Goal: Task Accomplishment & Management: Complete application form

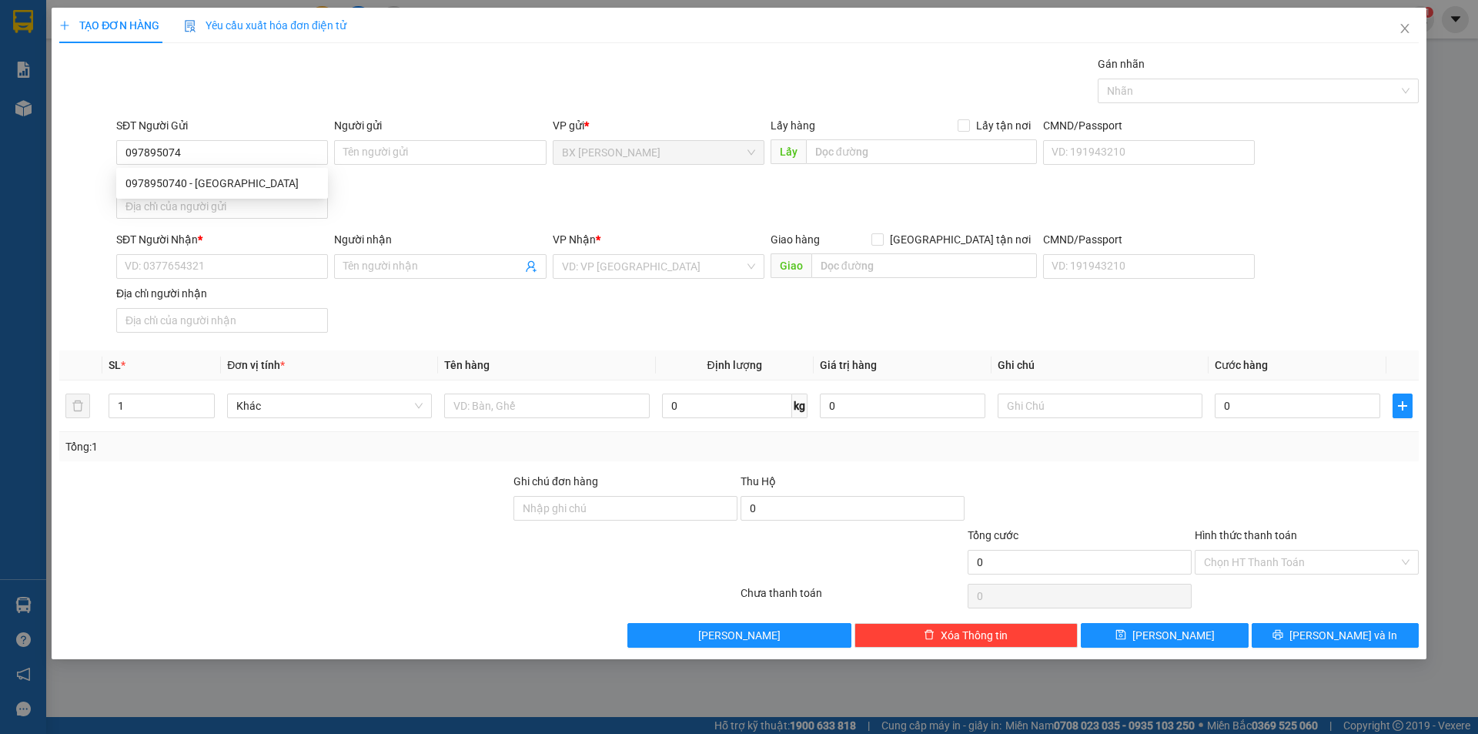
type input "0978950740"
click at [228, 186] on div "0978950740 - [GEOGRAPHIC_DATA]" at bounding box center [221, 183] width 193 height 17
type input "[PERSON_NAME]"
type input "0978950740"
drag, startPoint x: 237, startPoint y: 274, endPoint x: 270, endPoint y: 285, distance: 34.8
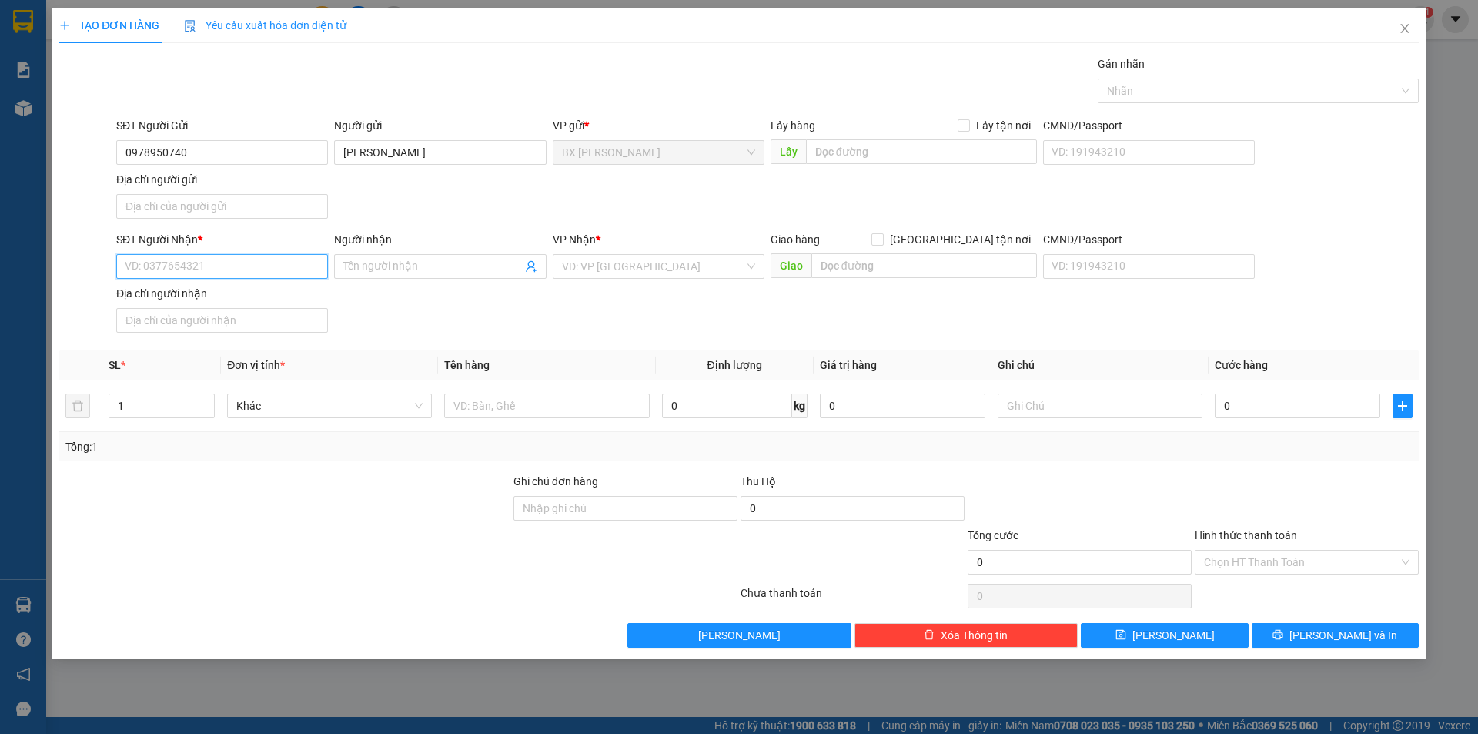
click at [237, 274] on input "SĐT Người Nhận *" at bounding box center [222, 266] width 212 height 25
drag, startPoint x: 250, startPoint y: 317, endPoint x: 358, endPoint y: 384, distance: 126.9
click at [249, 317] on div "0369069841 - ANH HIẾU" at bounding box center [221, 321] width 193 height 17
type input "0369069841"
type input "ANH HIẾU"
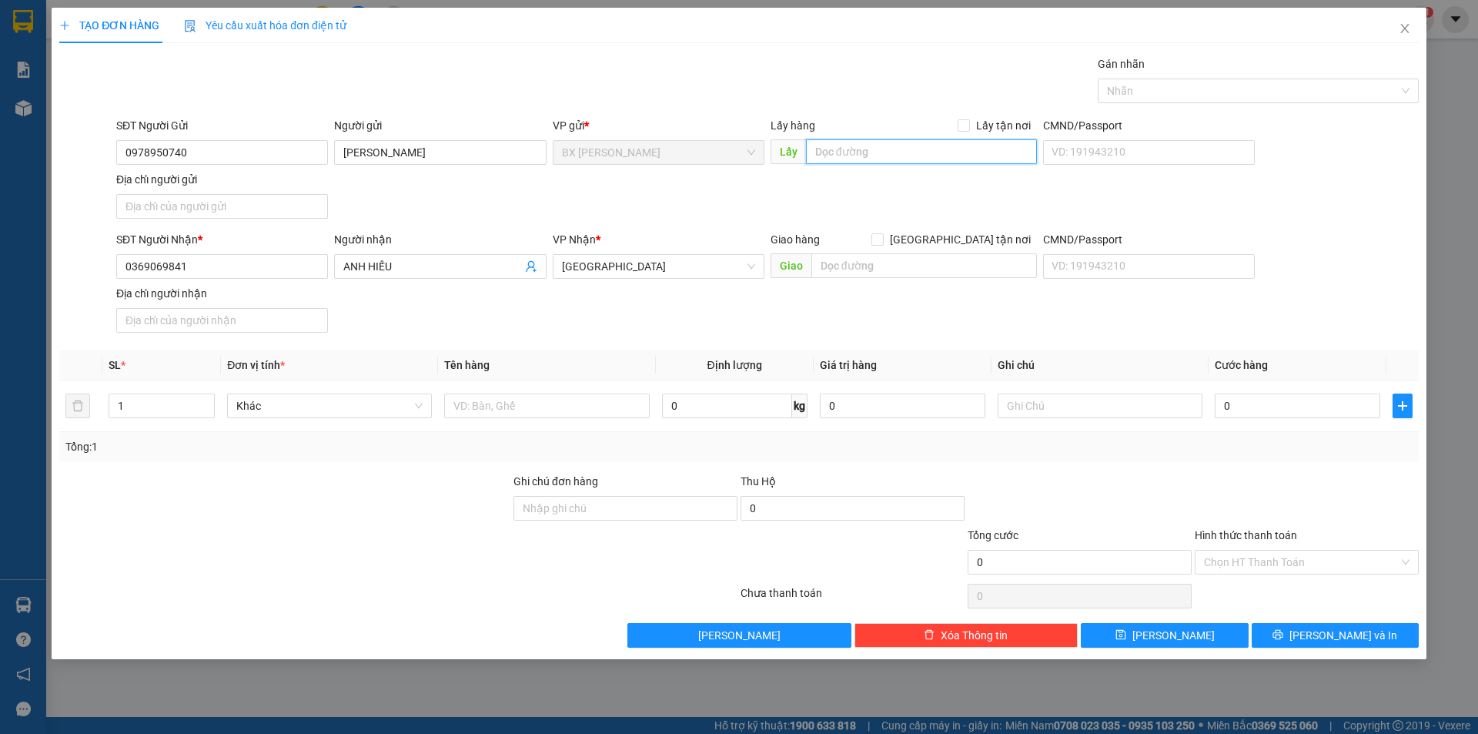
click at [838, 148] on input "text" at bounding box center [921, 151] width 231 height 25
type input "CX CẦU CÁI SẬY"
click at [595, 396] on input "text" at bounding box center [546, 405] width 205 height 25
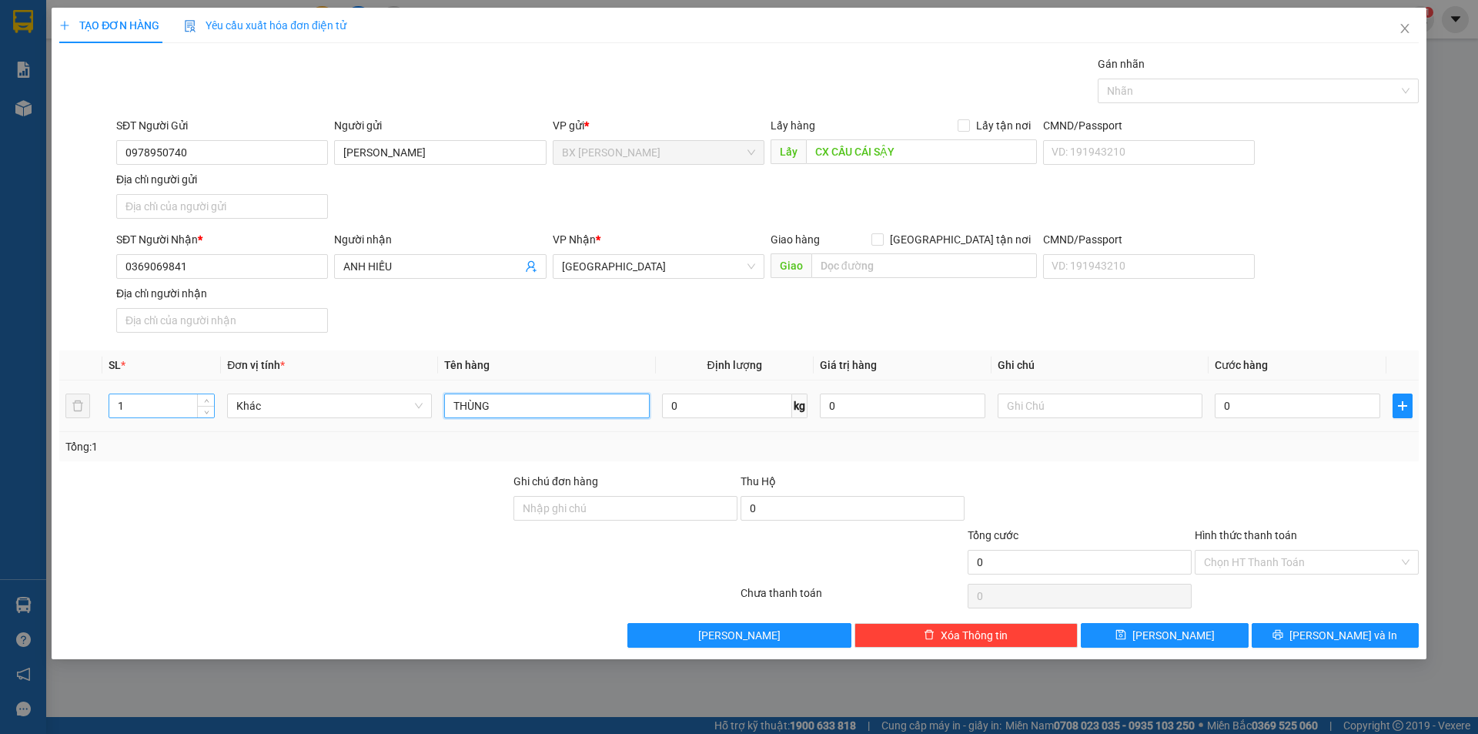
type input "THÙNG"
drag, startPoint x: 150, startPoint y: 413, endPoint x: 2, endPoint y: 382, distance: 151.8
click at [0, 385] on div "TẠO ĐƠN HÀNG Yêu cầu xuất hóa đơn điện tử Transit Pickup Surcharge Ids Transit …" at bounding box center [739, 367] width 1478 height 734
type input "2"
click at [1233, 403] on input "0" at bounding box center [1298, 405] width 166 height 25
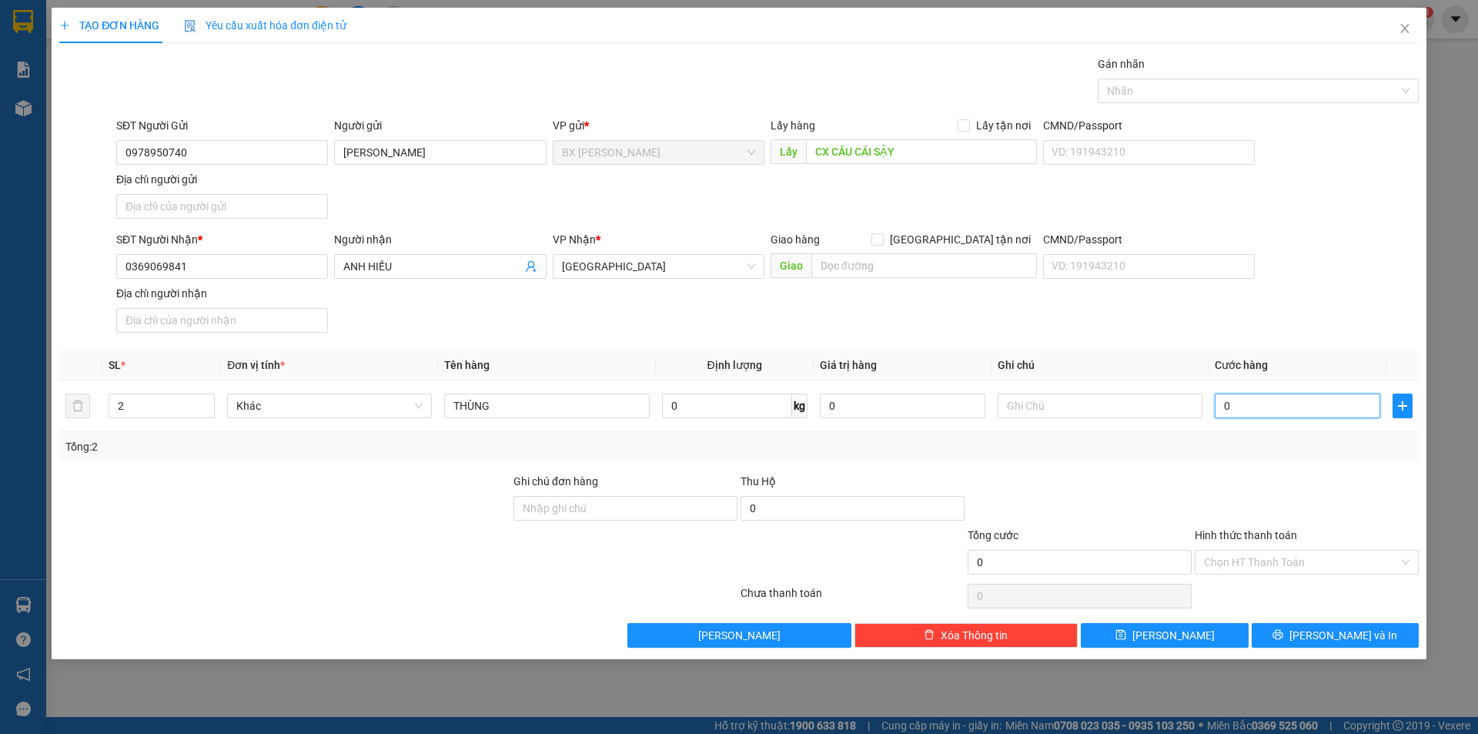
type input "1"
type input "12"
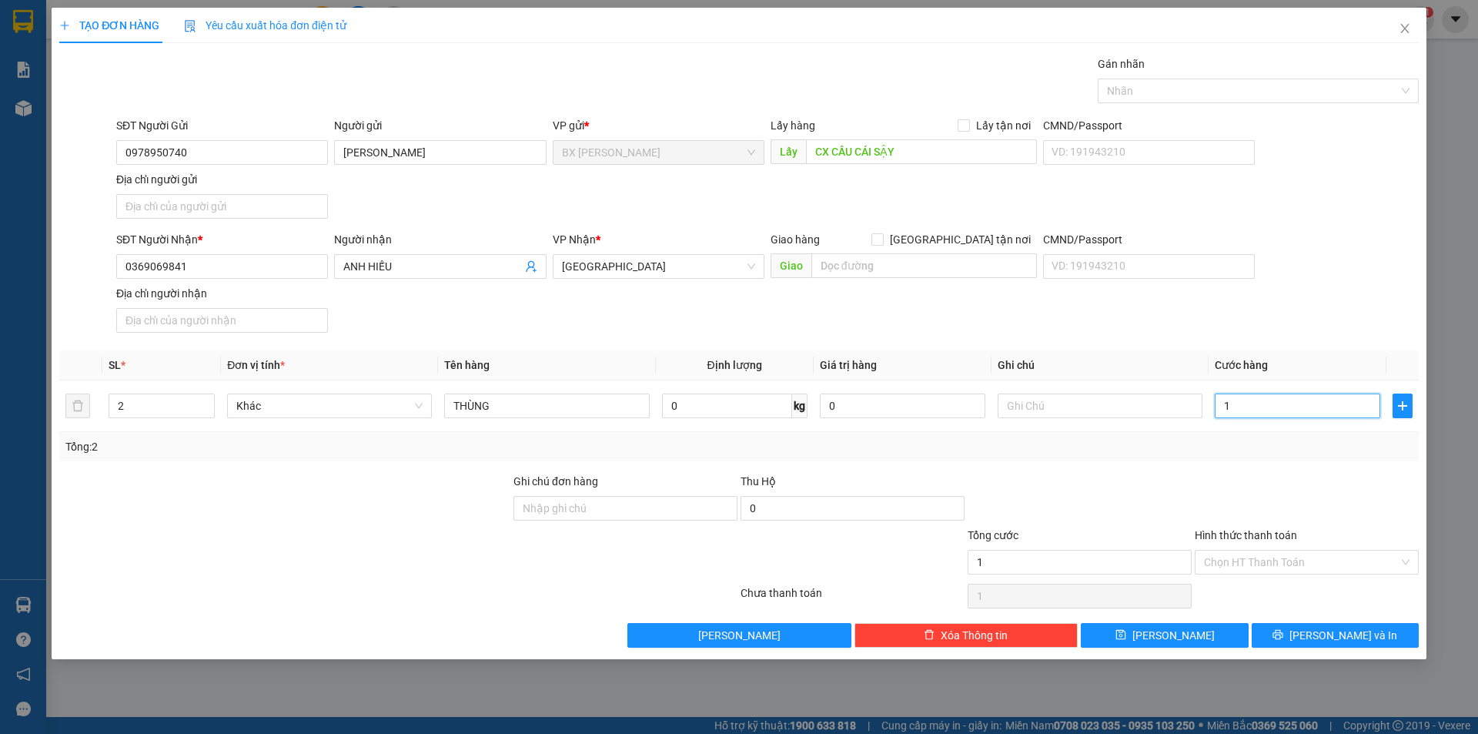
type input "12"
type input "120"
type input "1.200"
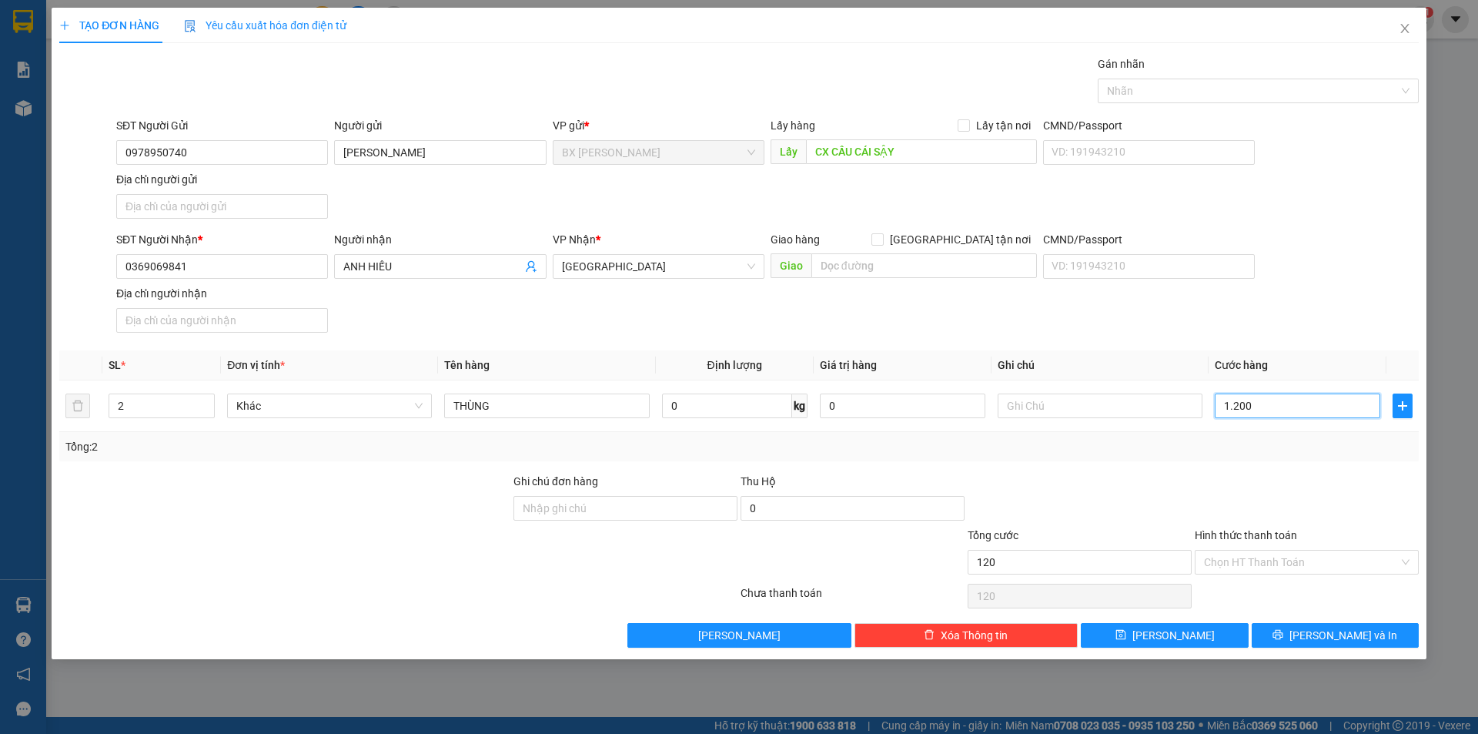
type input "1.200"
type input "12.000"
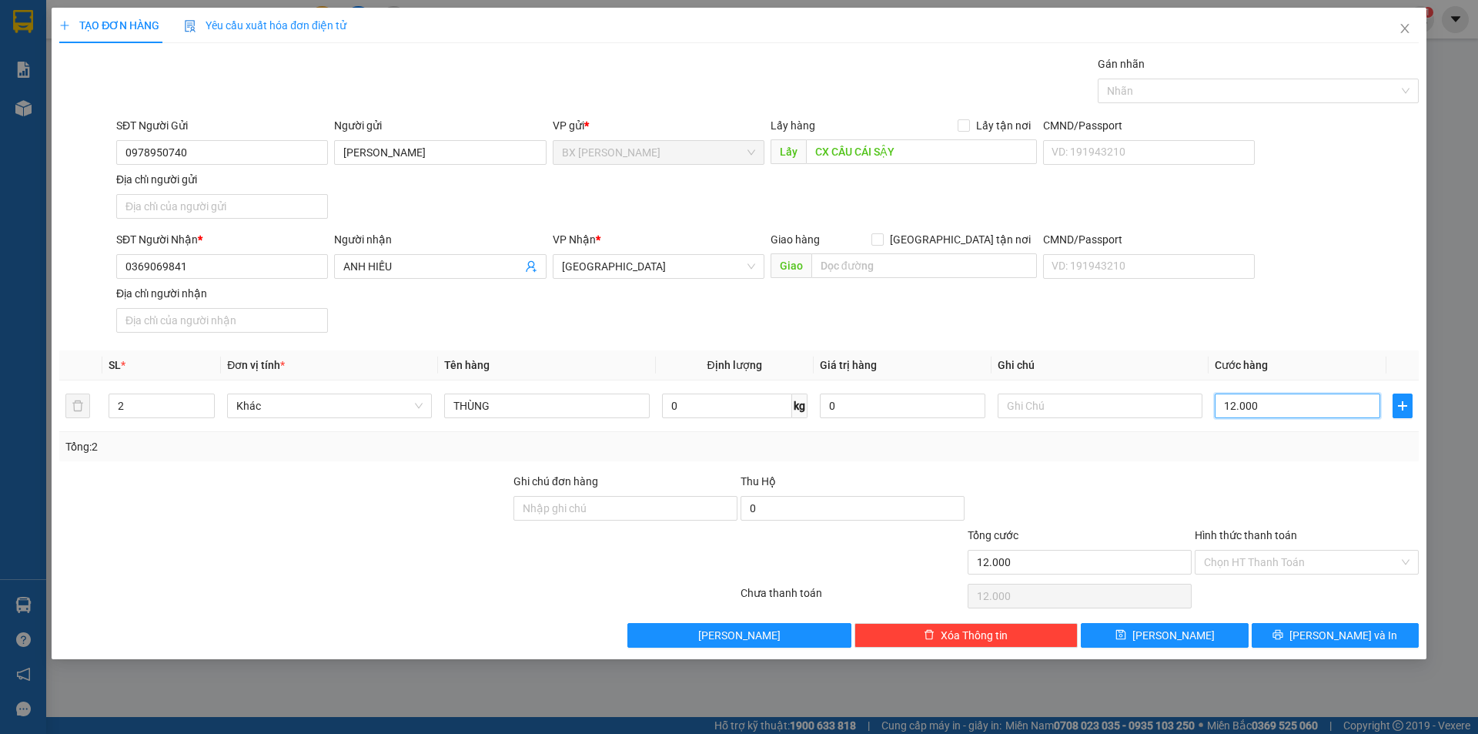
type input "120.000"
click at [1374, 546] on div "Hình thức thanh toán" at bounding box center [1307, 538] width 224 height 23
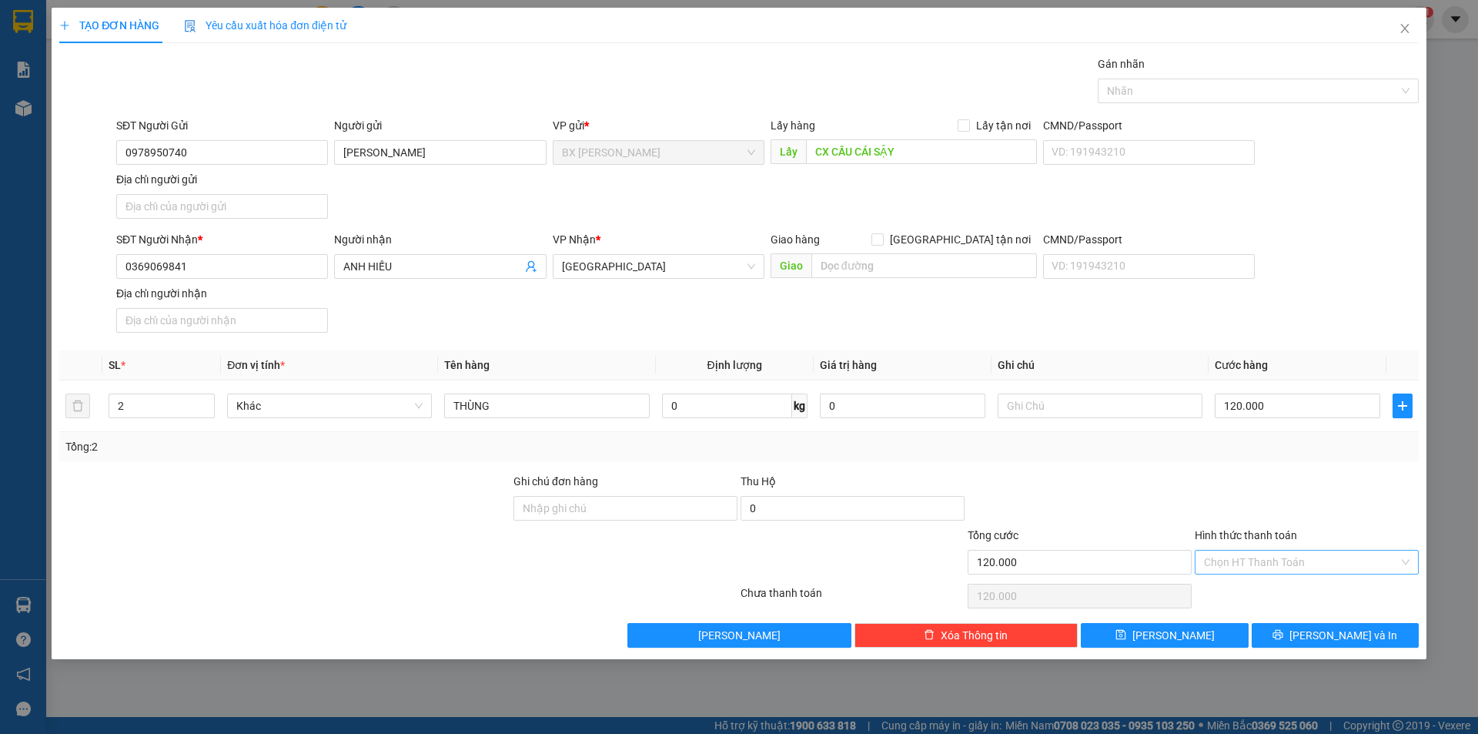
click at [1347, 566] on input "Hình thức thanh toán" at bounding box center [1301, 562] width 195 height 23
click at [1331, 603] on div "Tại văn phòng" at bounding box center [1307, 593] width 224 height 25
type input "0"
drag, startPoint x: 1337, startPoint y: 635, endPoint x: 1287, endPoint y: 622, distance: 51.7
click at [1337, 634] on span "[PERSON_NAME] và In" at bounding box center [1344, 635] width 108 height 17
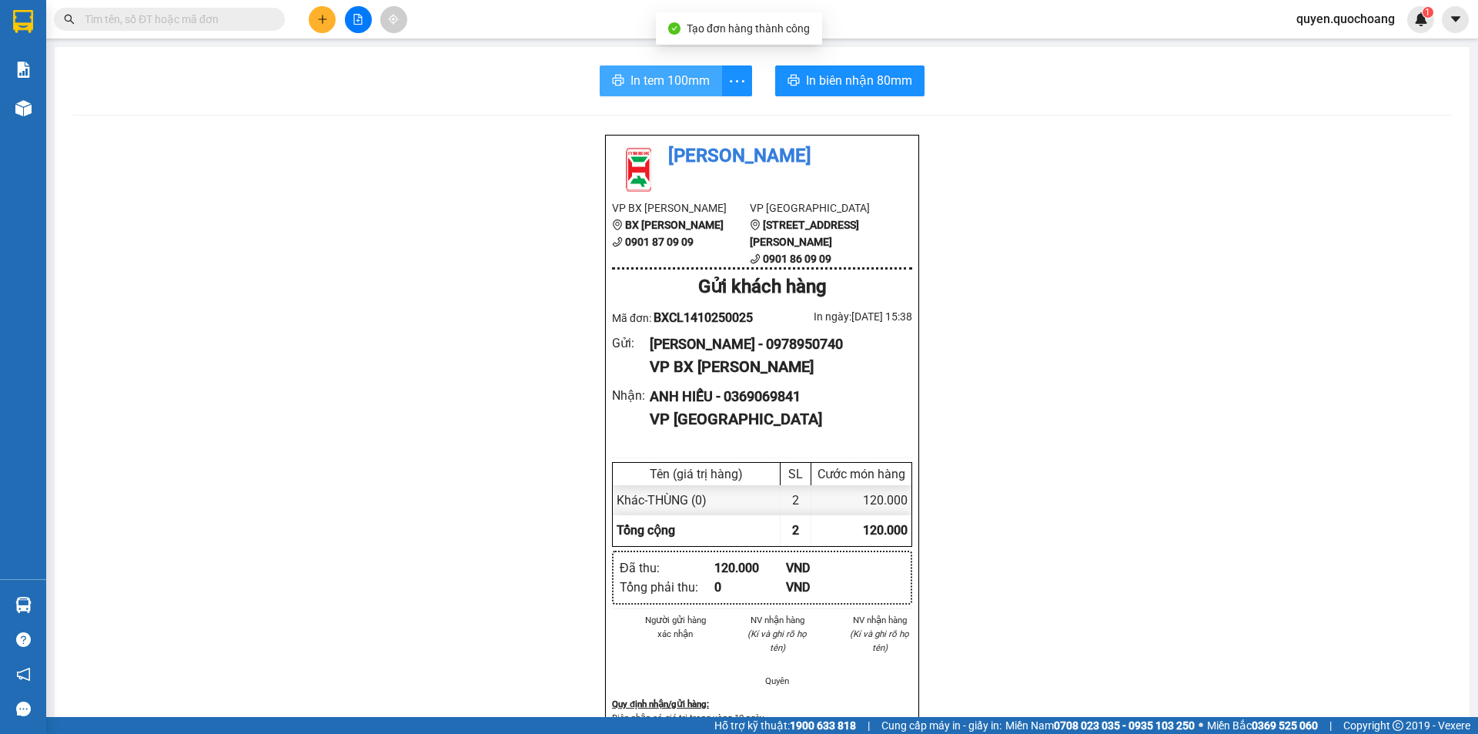
click at [669, 82] on span "In tem 100mm" at bounding box center [670, 80] width 79 height 19
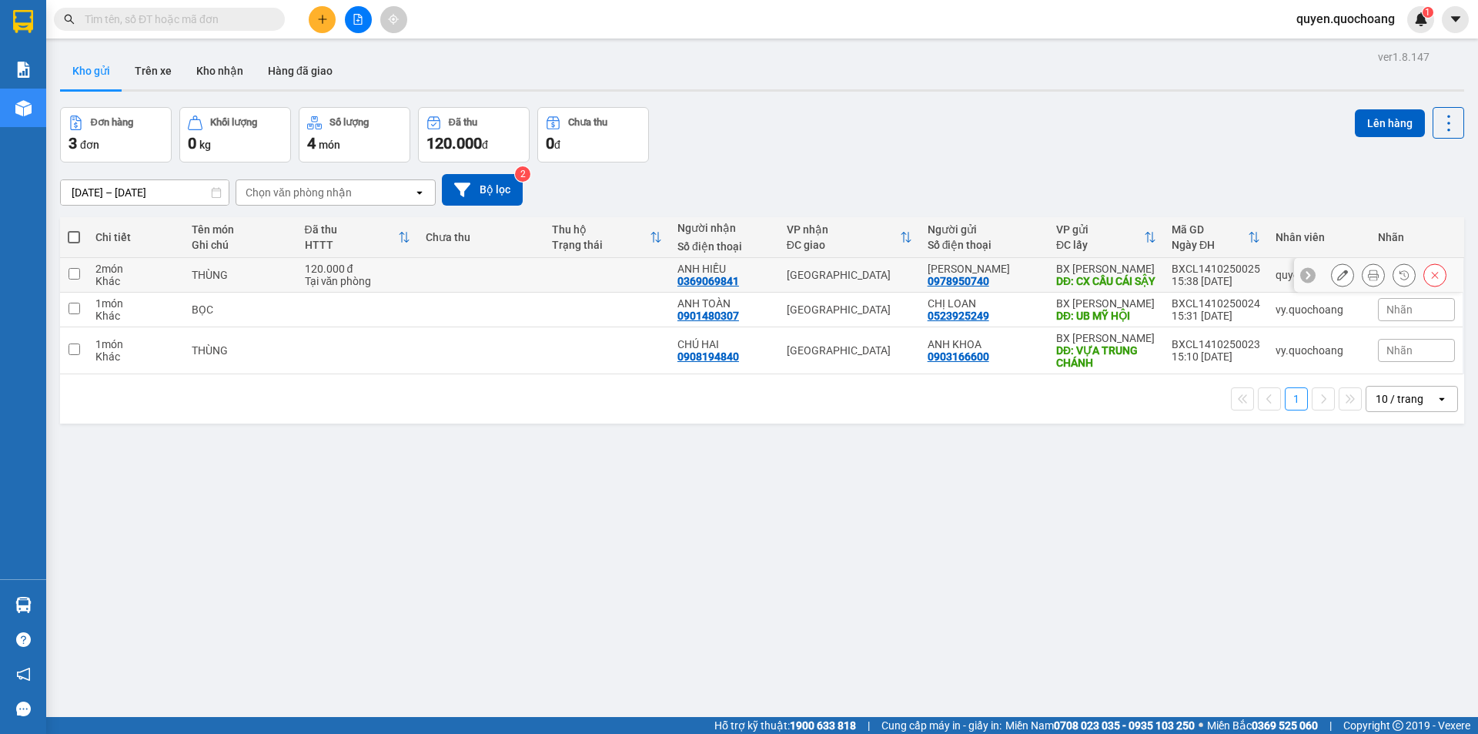
click at [1337, 279] on icon at bounding box center [1342, 274] width 11 height 11
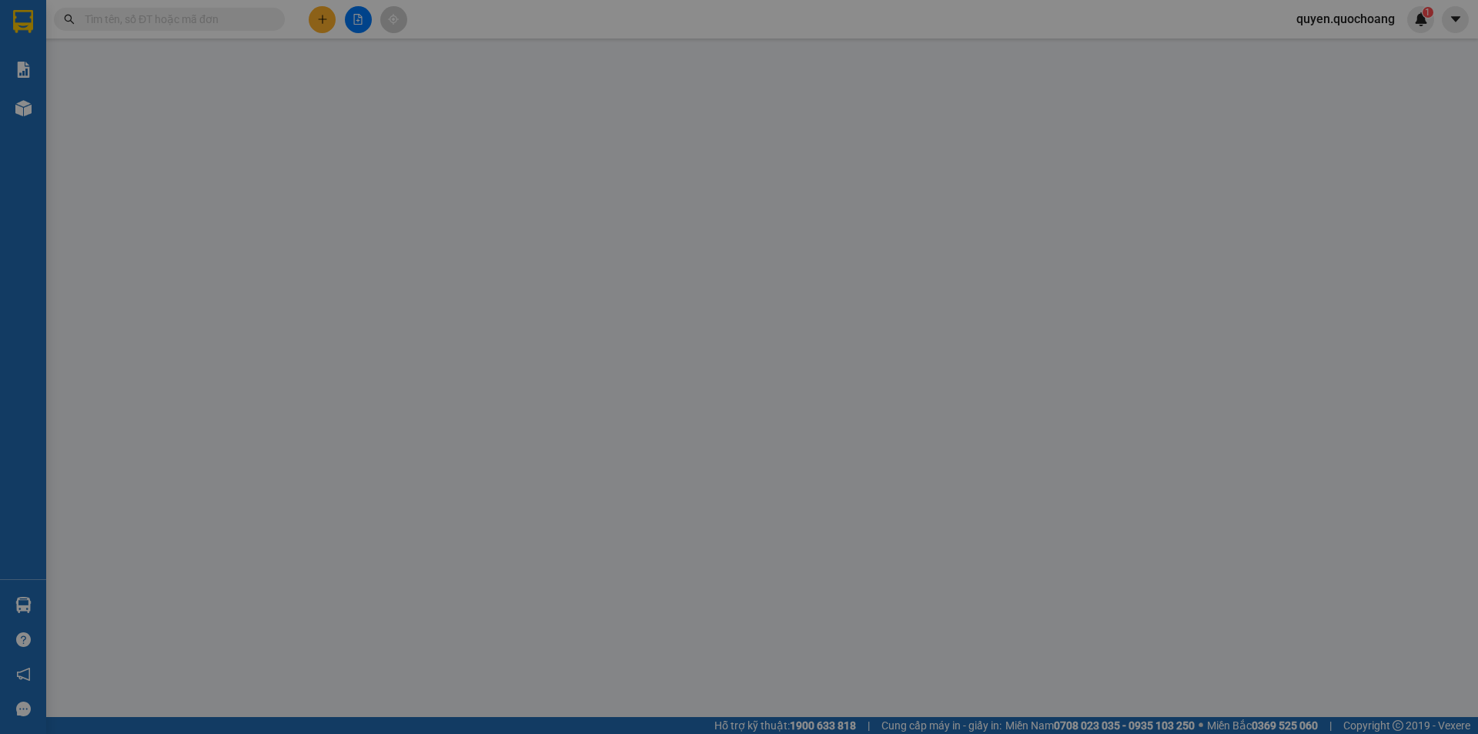
type input "0978950740"
type input "[PERSON_NAME]"
type input "CX CẦU CÁI SẬY"
type input "0369069841"
type input "ANH HIẾU"
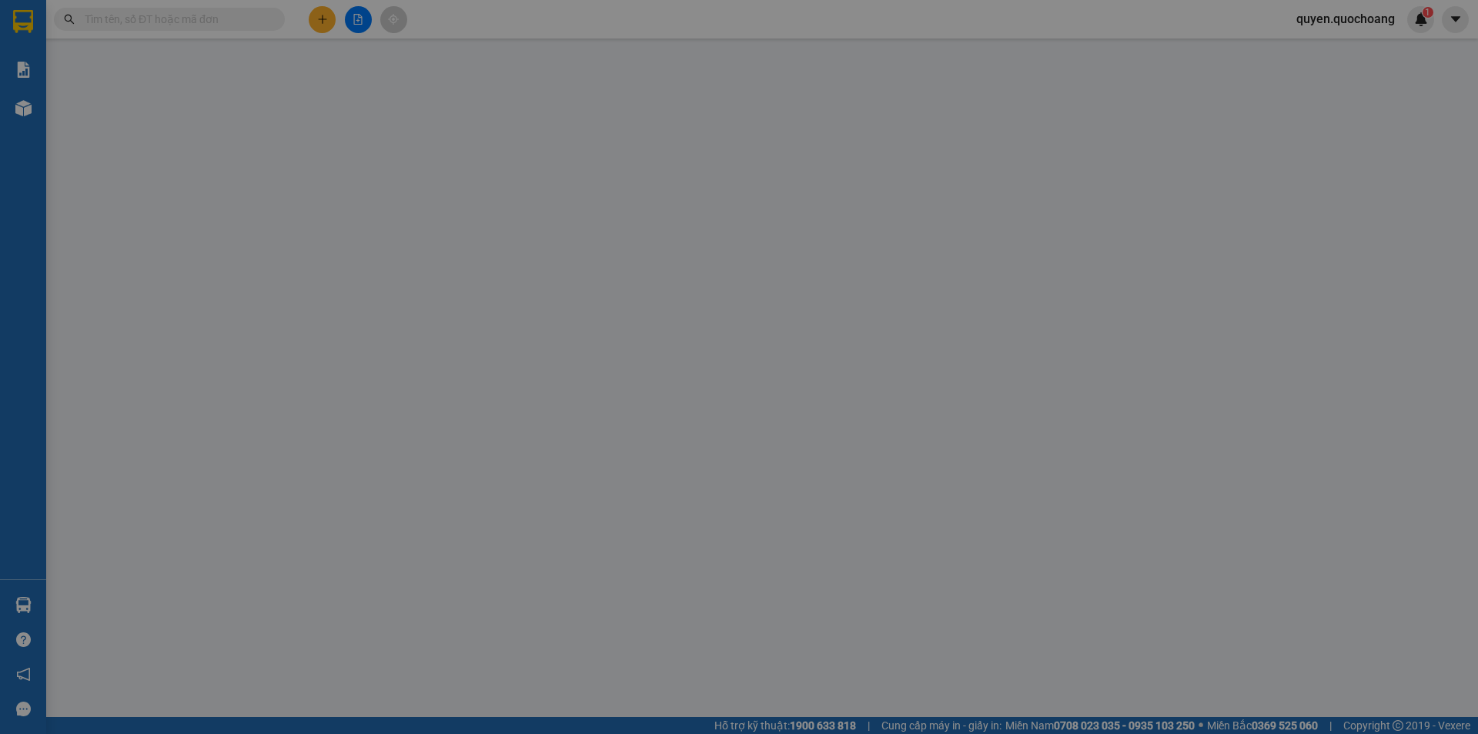
type input "120.000"
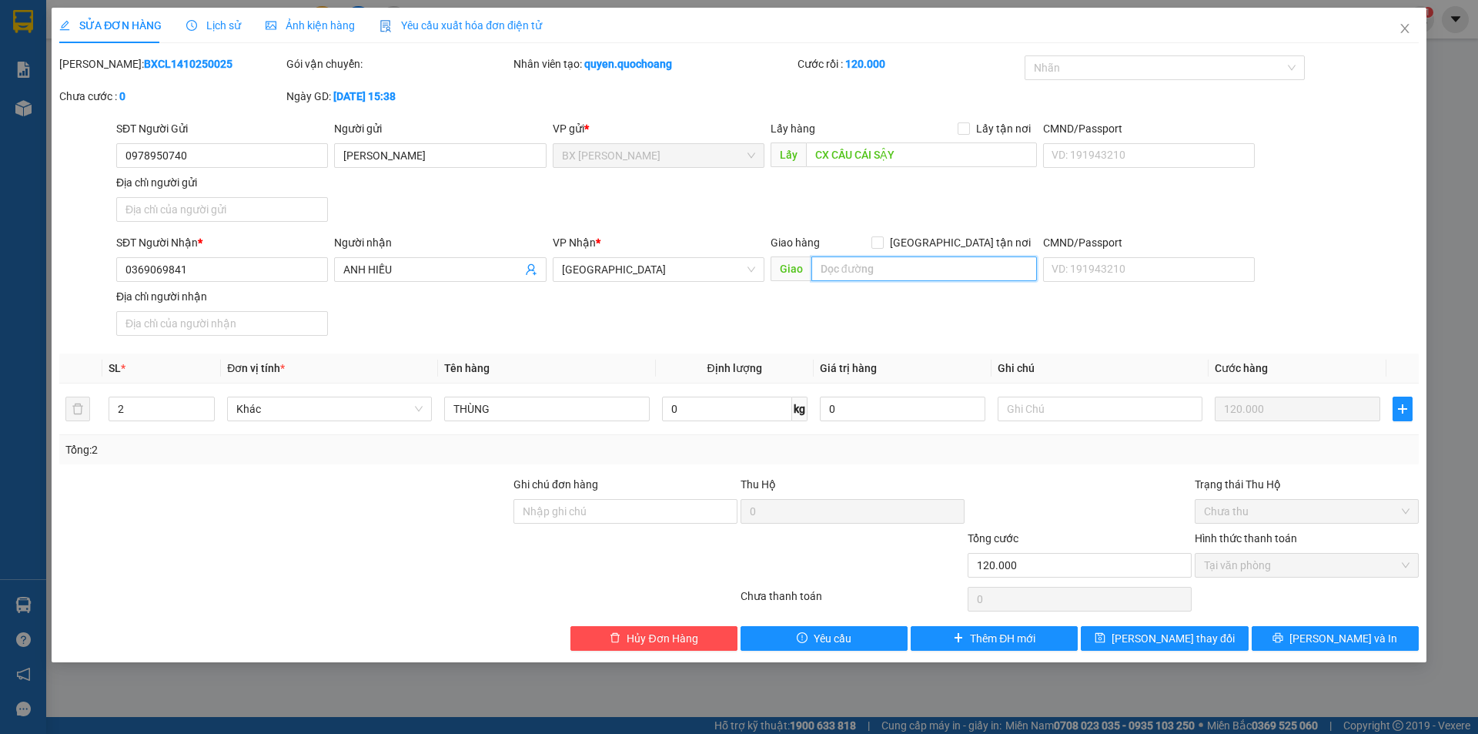
click at [893, 273] on input "text" at bounding box center [925, 268] width 226 height 25
type input "BXMT"
click at [1354, 632] on span "[PERSON_NAME] và In" at bounding box center [1344, 638] width 108 height 17
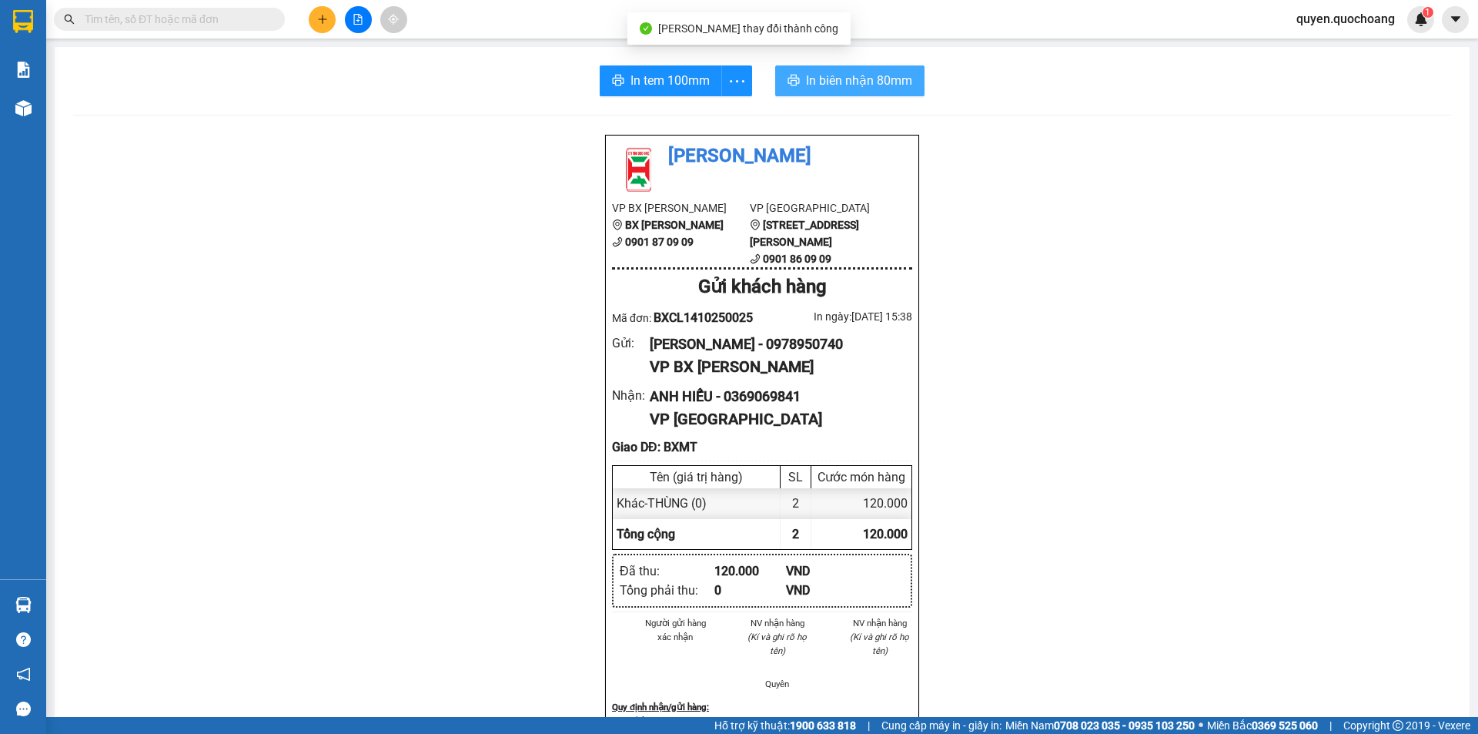
click at [849, 79] on span "In biên nhận 80mm" at bounding box center [859, 80] width 106 height 19
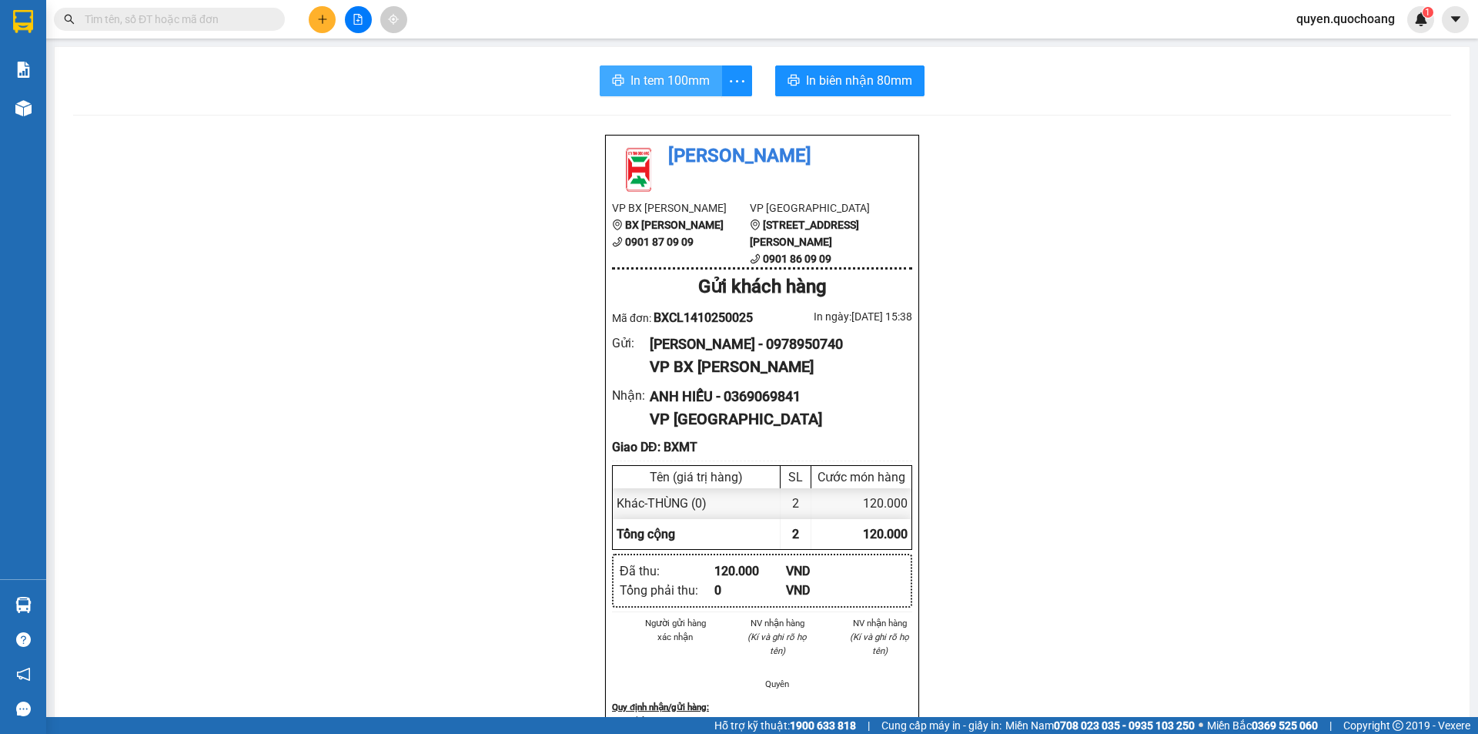
click at [619, 93] on button "In tem 100mm" at bounding box center [661, 80] width 122 height 31
click at [632, 85] on span "In tem 100mm" at bounding box center [670, 80] width 79 height 19
click at [695, 69] on button "In tem 100mm" at bounding box center [661, 80] width 122 height 31
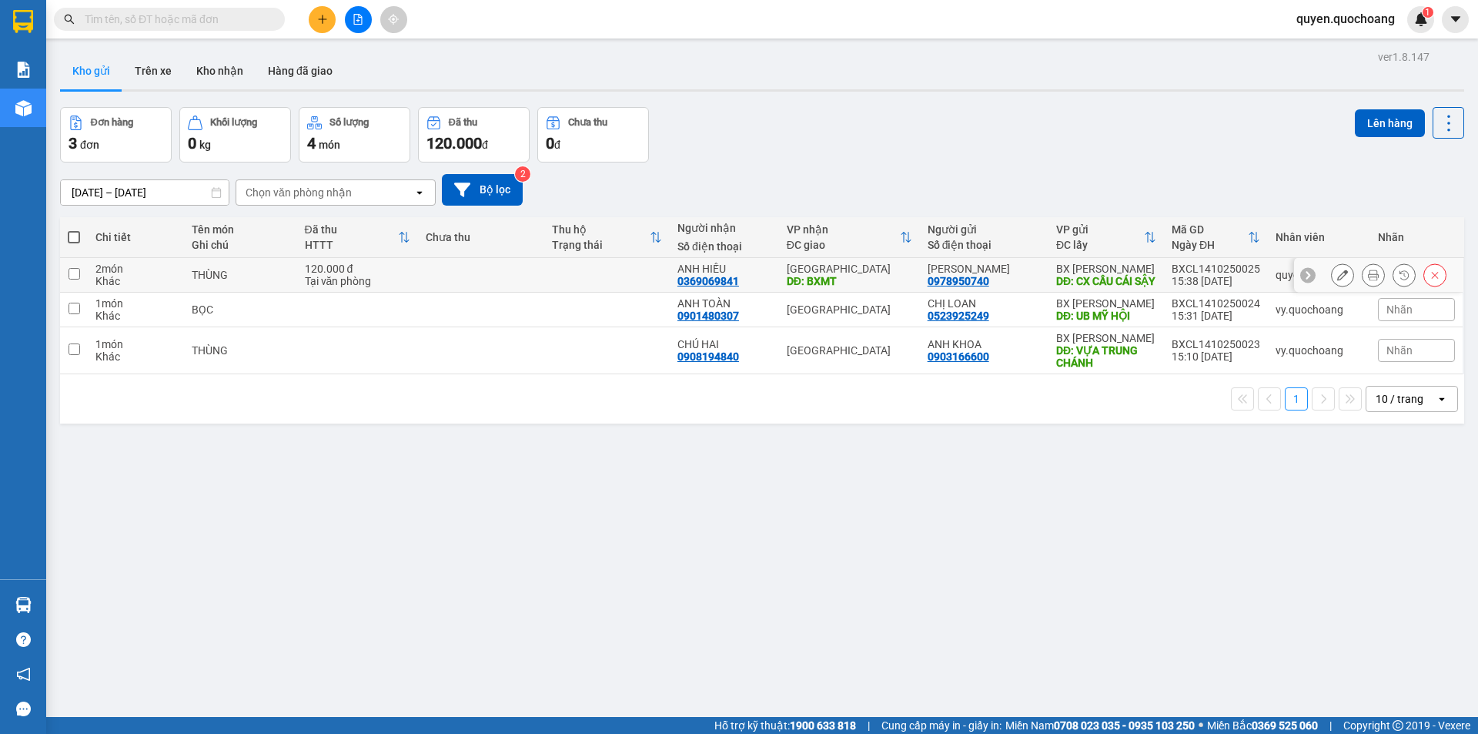
drag, startPoint x: 1009, startPoint y: 288, endPoint x: 1008, endPoint y: 326, distance: 38.5
click at [1010, 293] on td "ANH MINH 0978950740" at bounding box center [984, 275] width 129 height 35
checkbox input "true"
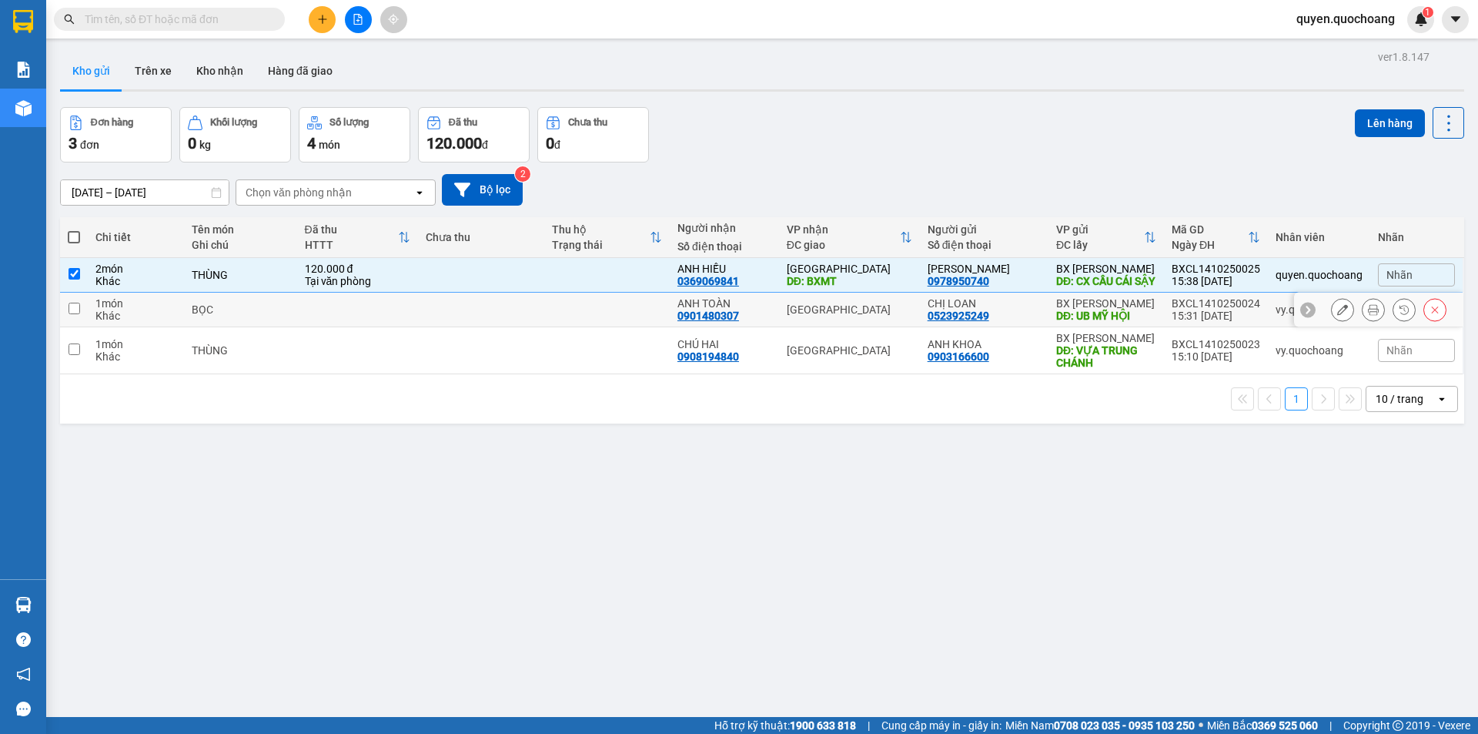
drag, startPoint x: 1006, startPoint y: 335, endPoint x: 1006, endPoint y: 346, distance: 11.5
click at [1006, 341] on tbody "2 món Khác THÙNG 120.000 đ Tại văn phòng ANH HIẾU 0369069841 [GEOGRAPHIC_DATA] …" at bounding box center [762, 316] width 1404 height 116
click at [1006, 374] on td "ANH KHOA 0903166600" at bounding box center [984, 350] width 129 height 47
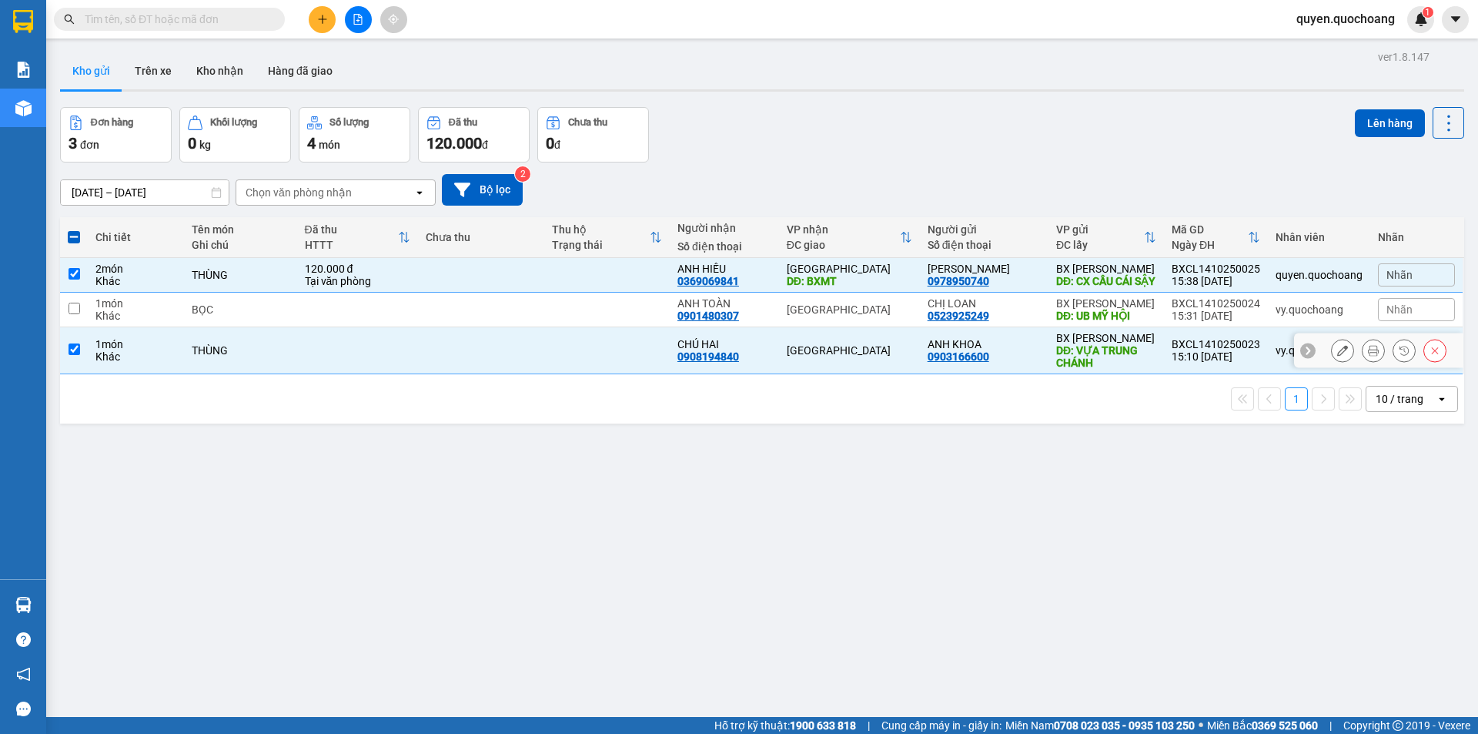
click at [1166, 348] on td "BXCL1410250023 15:10 [DATE]" at bounding box center [1216, 350] width 104 height 47
checkbox input "false"
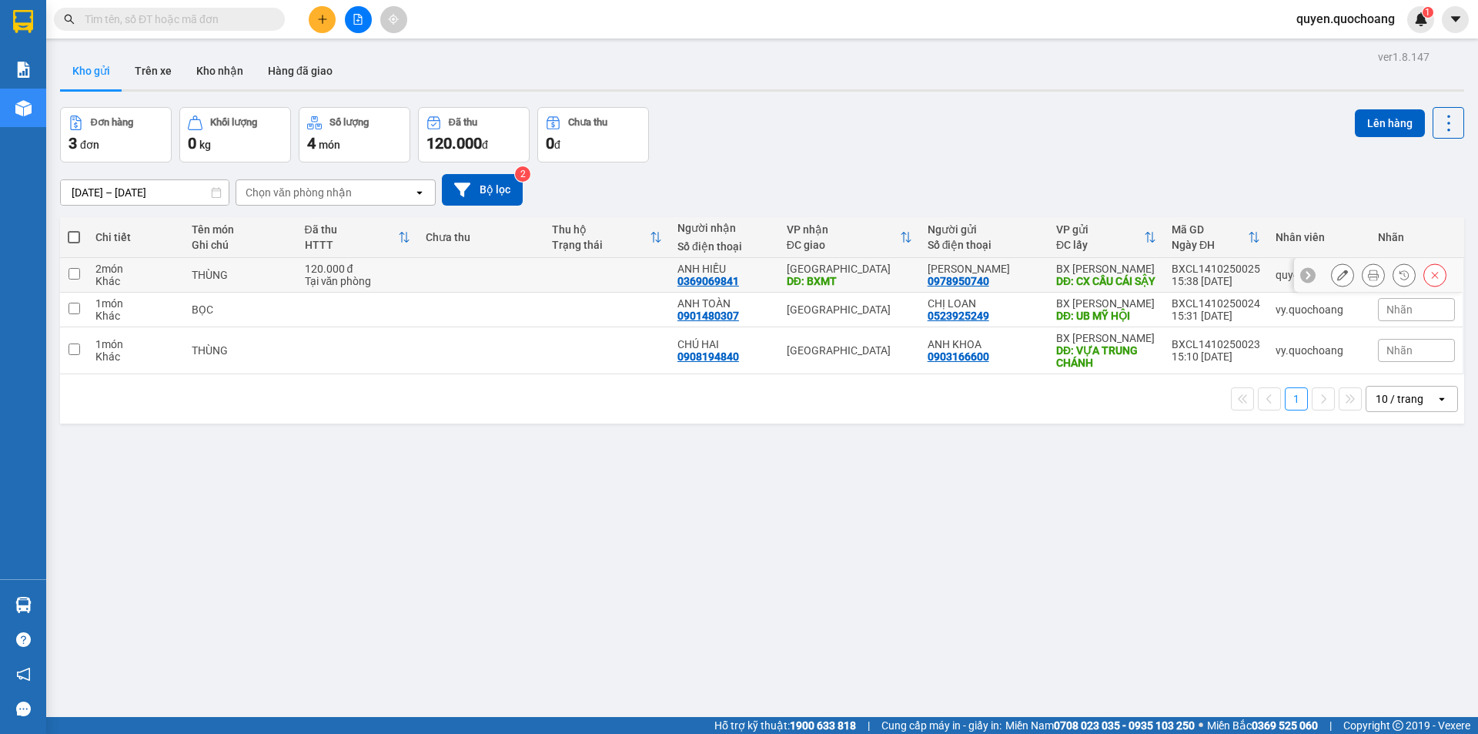
click at [1238, 275] on div "BXCL1410250025" at bounding box center [1216, 269] width 89 height 12
checkbox input "true"
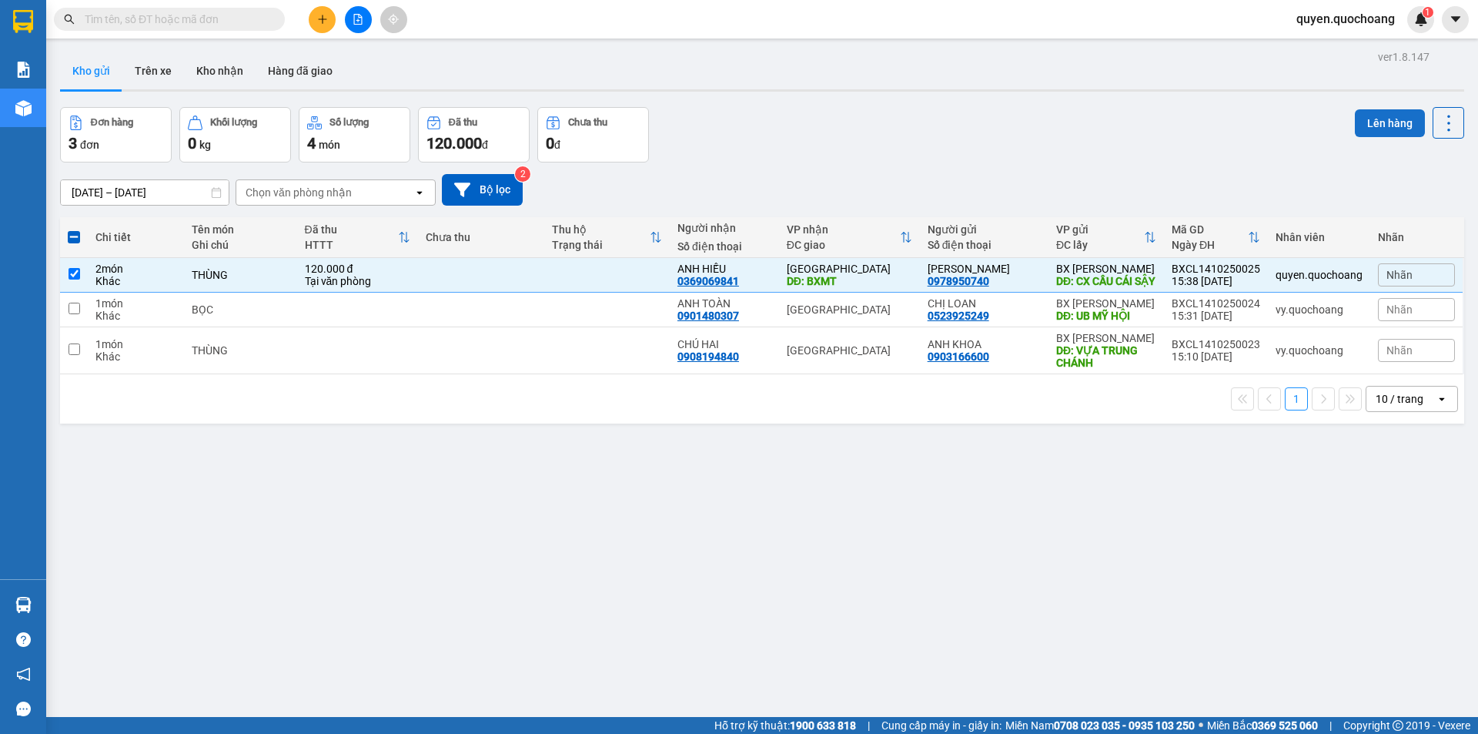
click at [1362, 125] on button "Lên hàng" at bounding box center [1390, 123] width 70 height 28
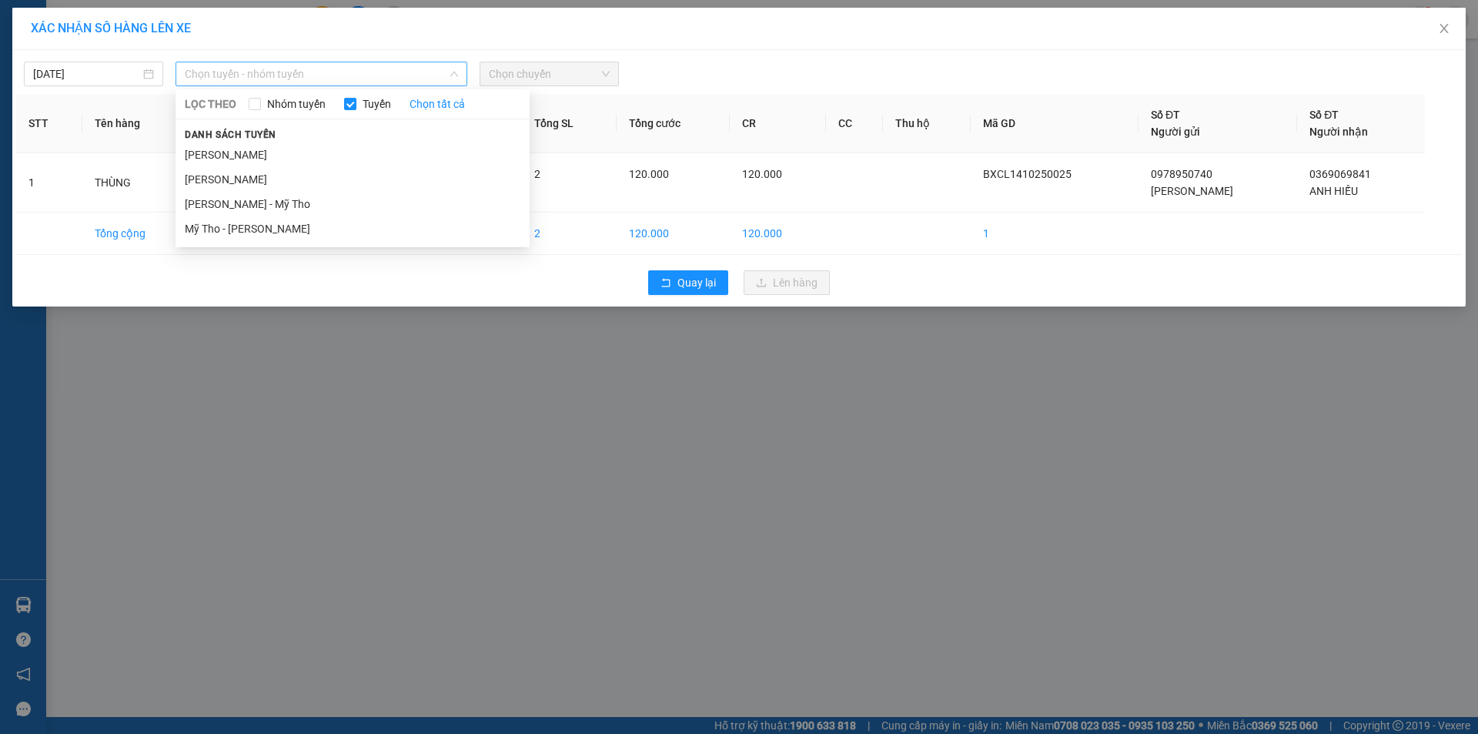
click at [413, 69] on span "Chọn tuyến - nhóm tuyến" at bounding box center [321, 73] width 273 height 23
click at [397, 138] on div "Danh sách tuyến Cao Lãnh - Hồ Chí Minh Hồ Chí Minh - Cao Lãnh Cao Lãnh - Mỹ Tho…" at bounding box center [353, 182] width 354 height 115
click at [399, 152] on li "Cao Lãnh - Hồ Chí Minh" at bounding box center [353, 154] width 354 height 25
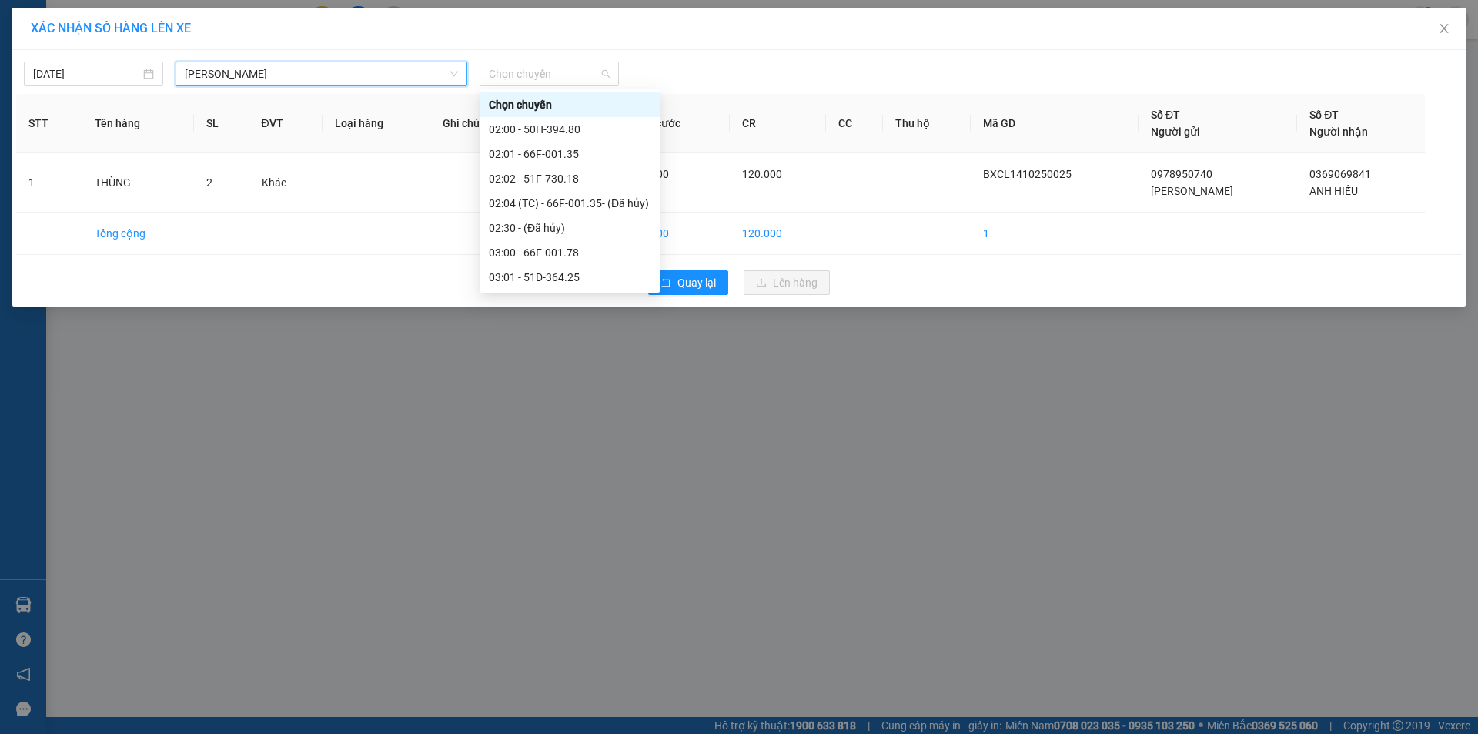
drag, startPoint x: 536, startPoint y: 82, endPoint x: 550, endPoint y: 115, distance: 36.6
click at [537, 82] on span "Chọn chuyến" at bounding box center [549, 73] width 121 height 23
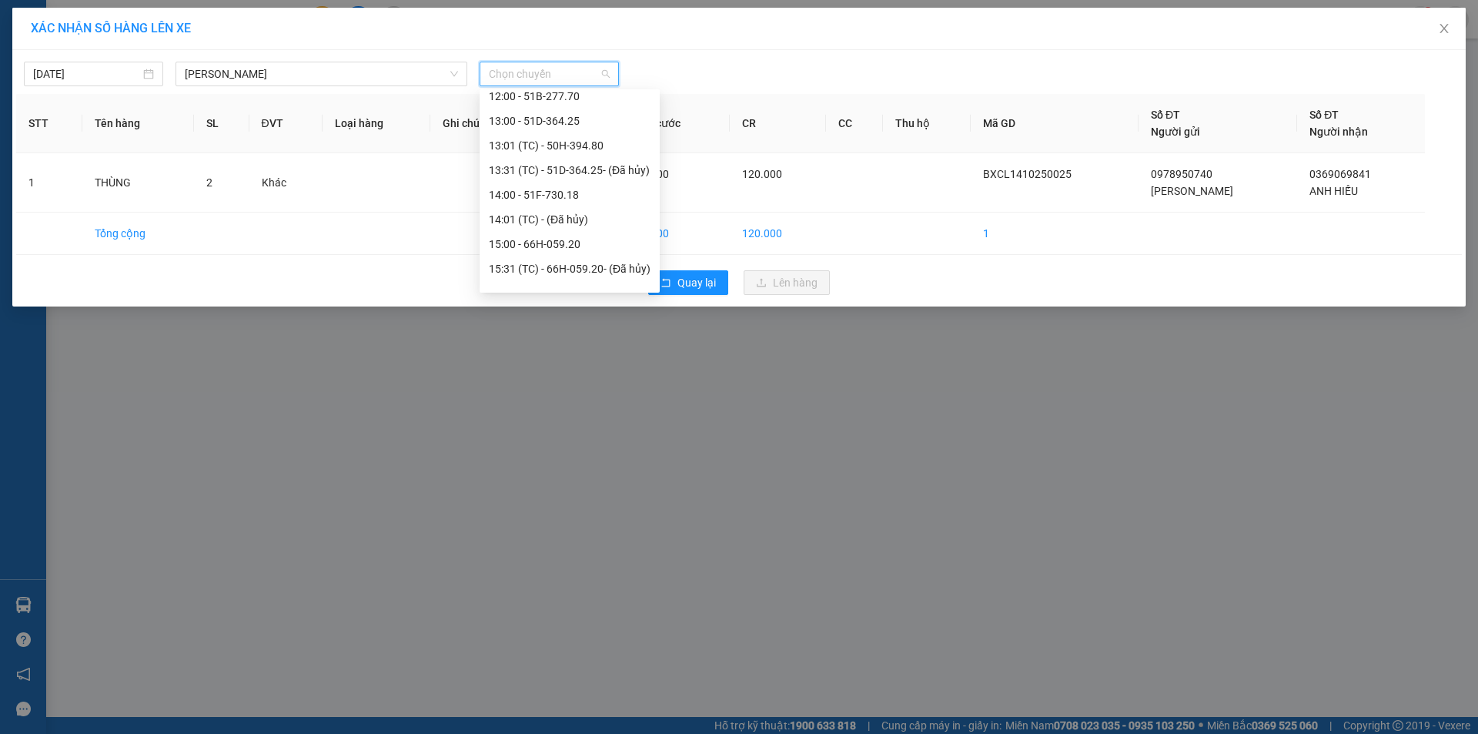
scroll to position [616, 0]
click at [599, 256] on div "16:00 - 66F-001.78" at bounding box center [570, 252] width 162 height 17
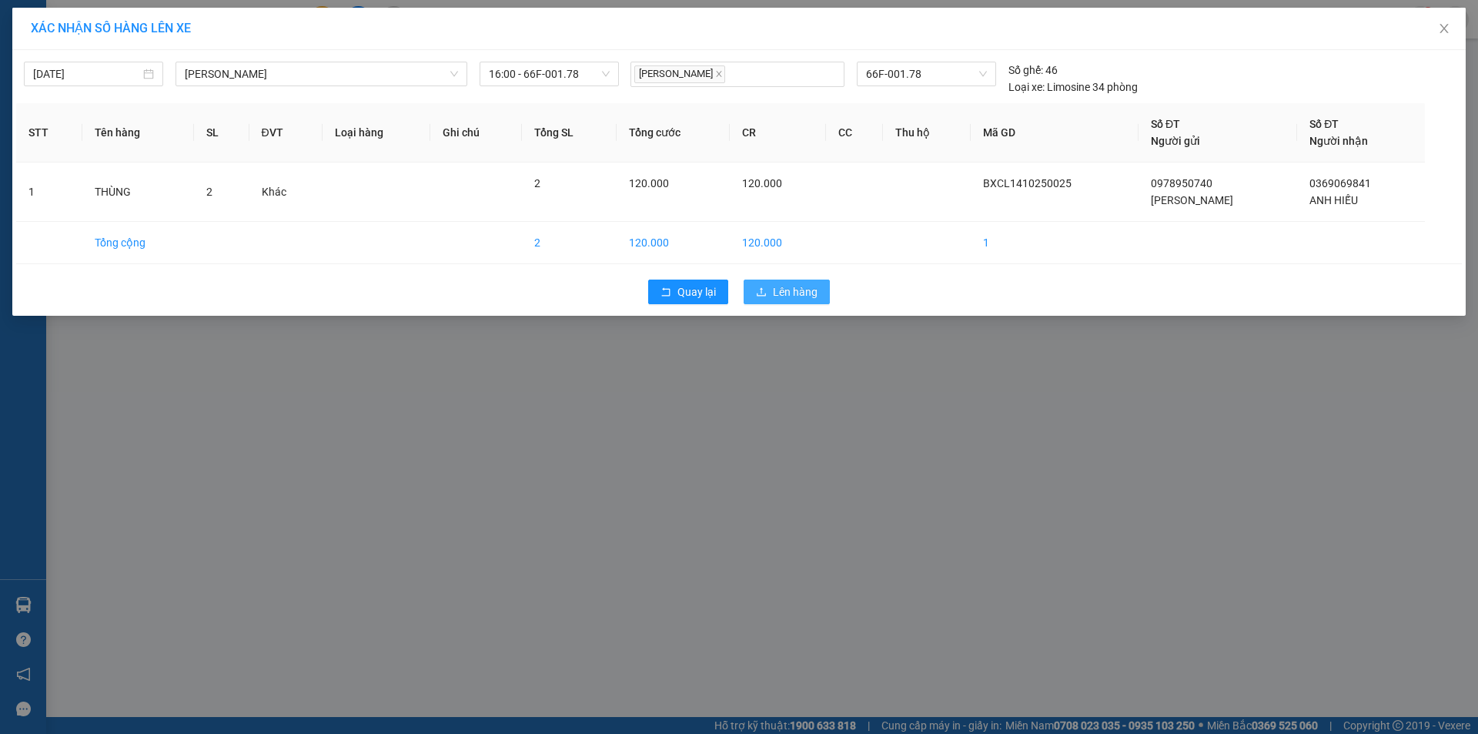
click at [778, 303] on button "Lên hàng" at bounding box center [787, 291] width 86 height 25
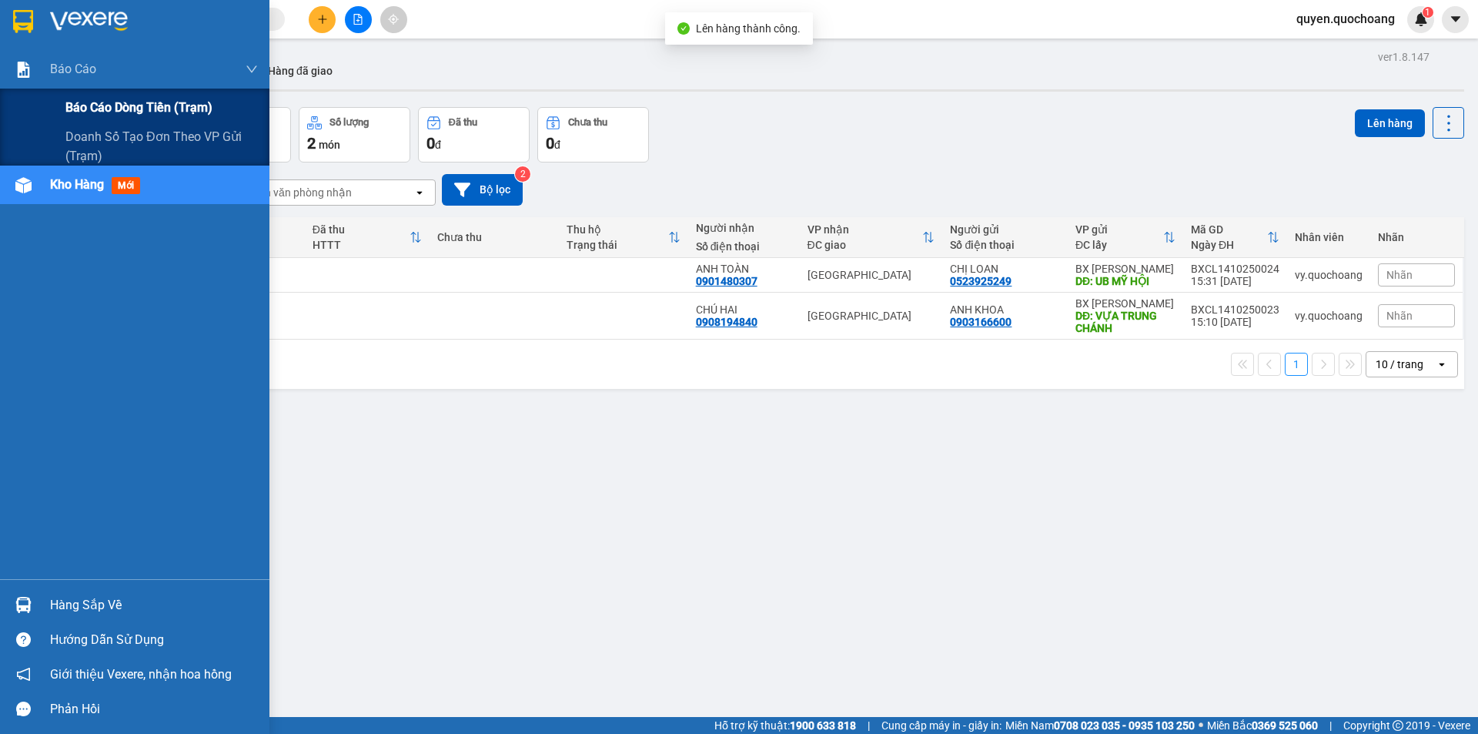
drag, startPoint x: 109, startPoint y: 102, endPoint x: 118, endPoint y: 105, distance: 9.0
click at [111, 102] on span "Báo cáo dòng tiền (trạm)" at bounding box center [138, 107] width 147 height 19
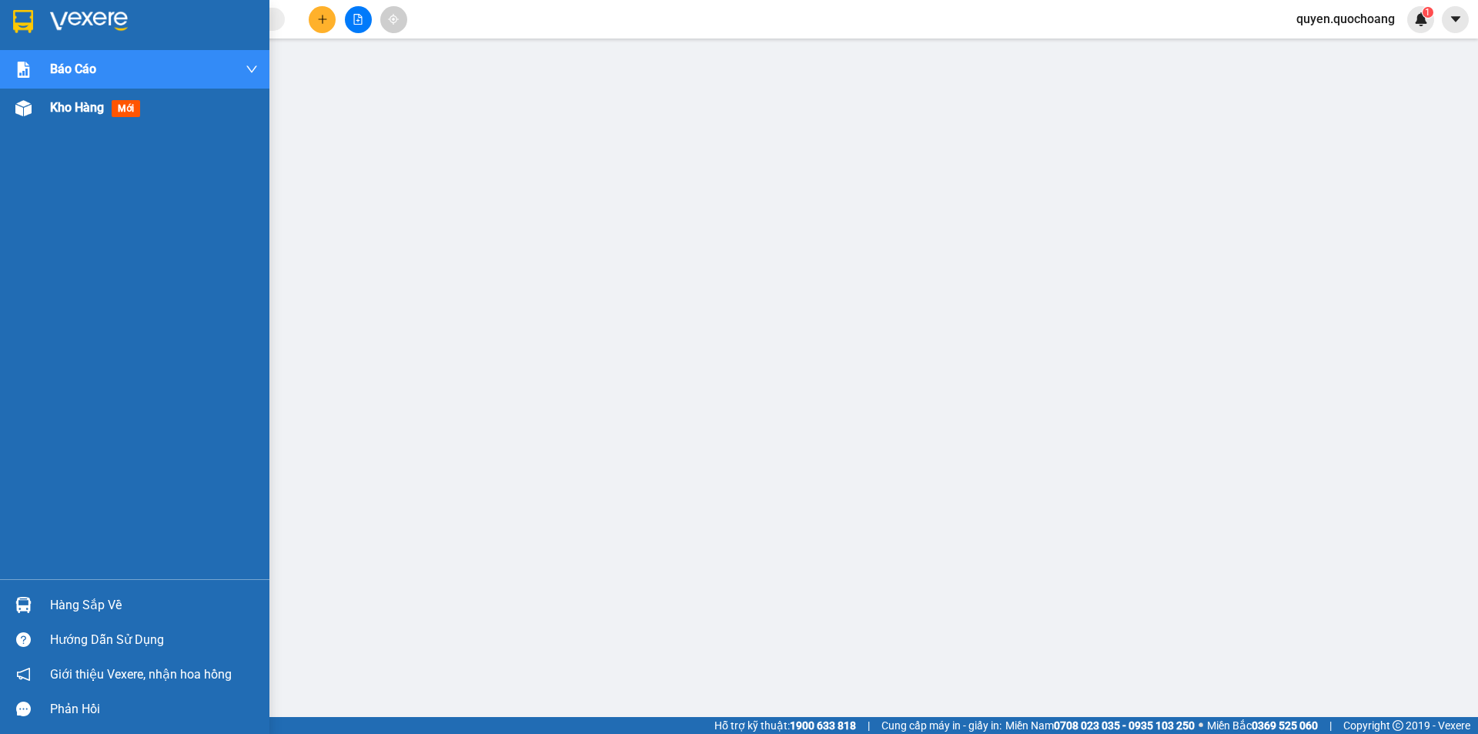
click at [90, 92] on div "Kho hàng mới" at bounding box center [154, 108] width 208 height 38
